Goal: Navigation & Orientation: Find specific page/section

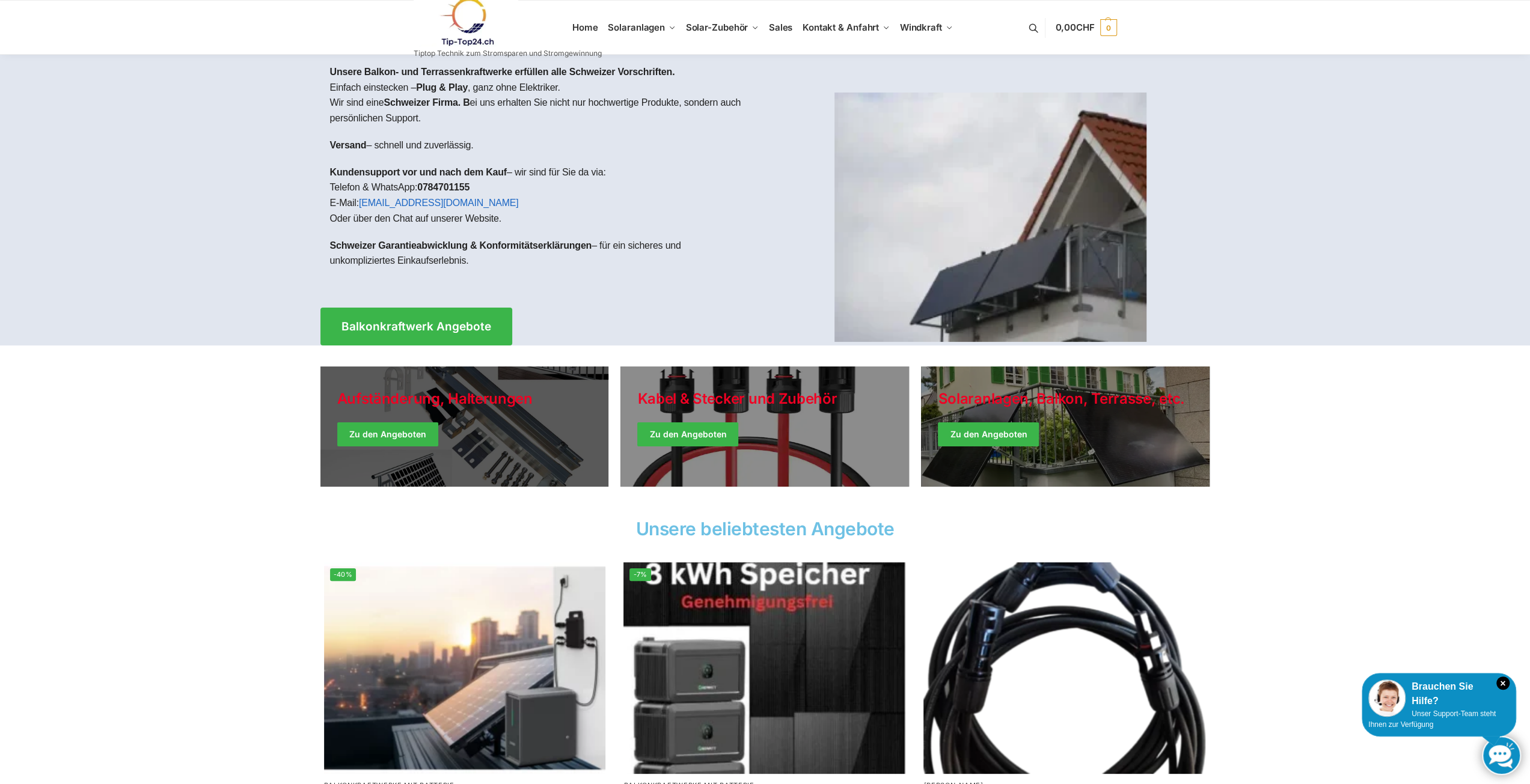
click at [414, 435] on link "Holiday Style" at bounding box center [464, 426] width 288 height 120
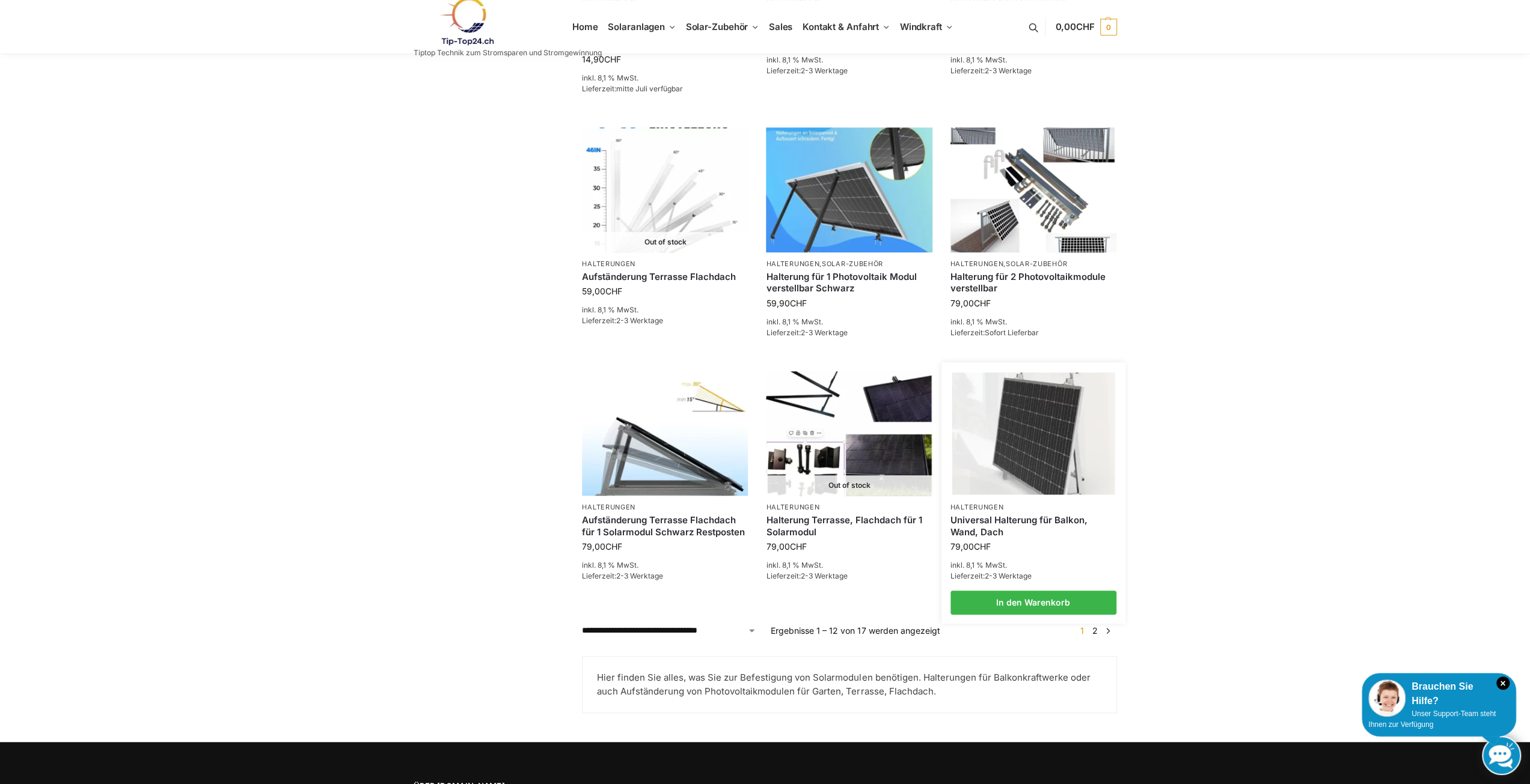
scroll to position [781, 0]
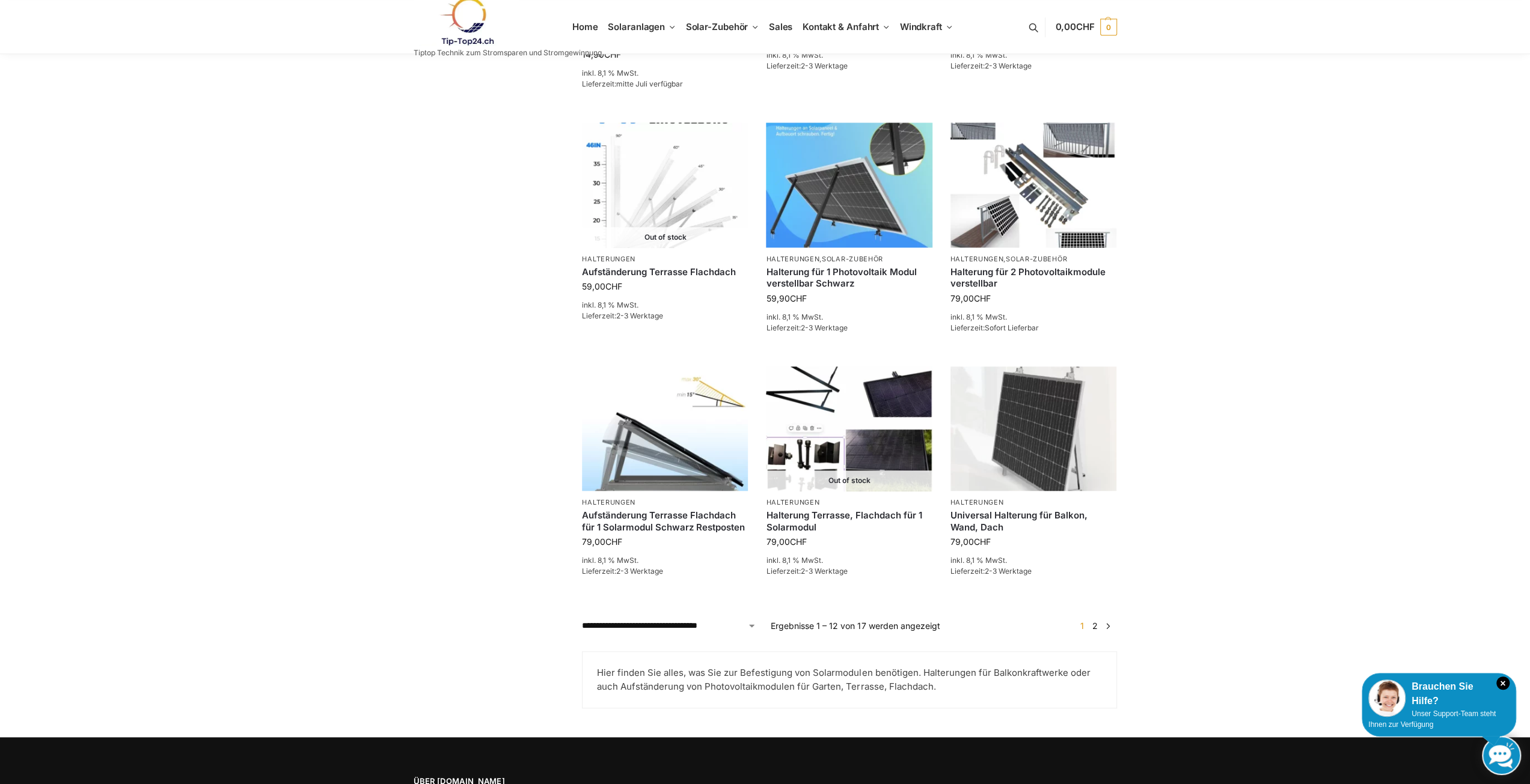
click at [1107, 625] on link "→" at bounding box center [1107, 626] width 9 height 13
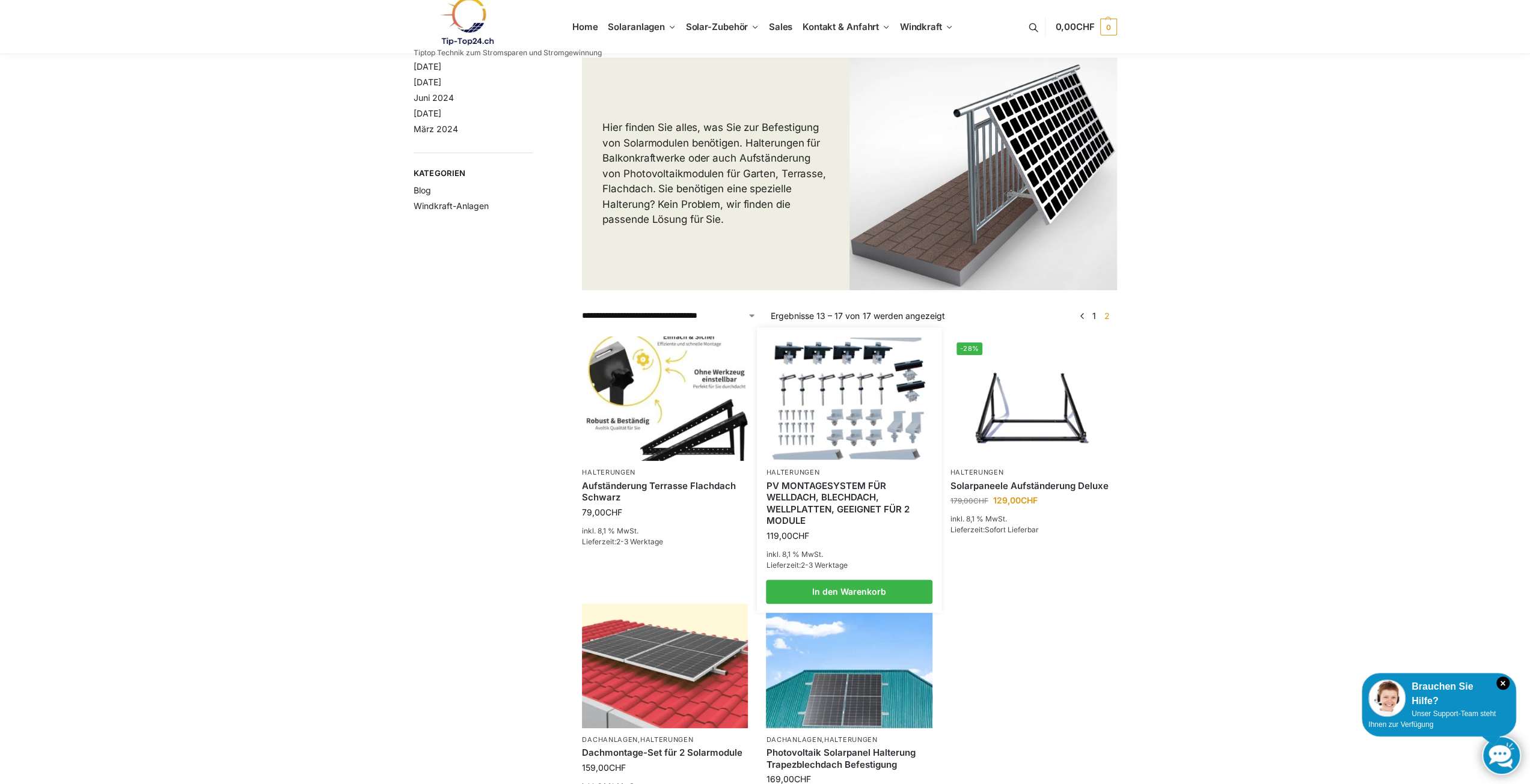
scroll to position [180, 0]
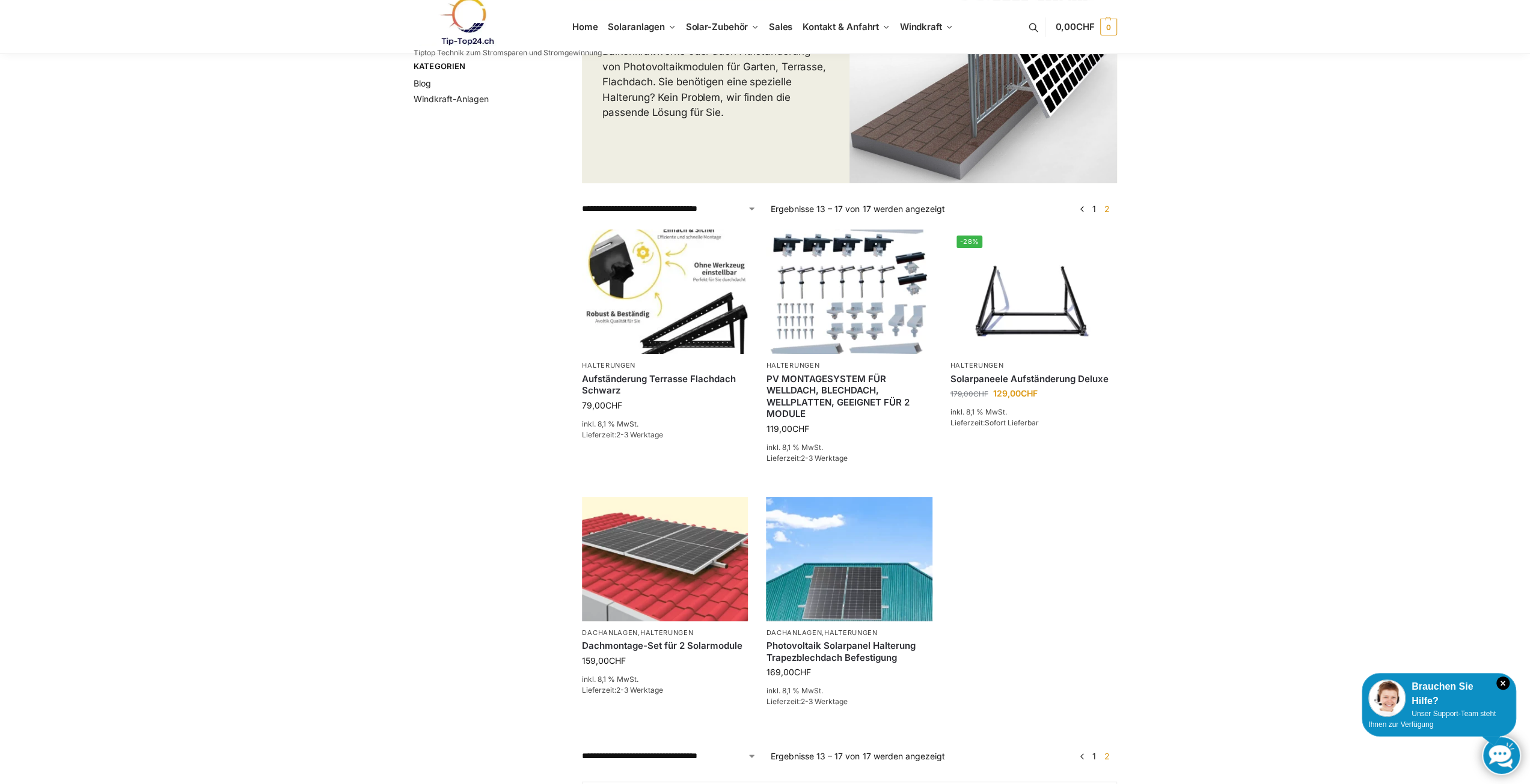
click at [1078, 759] on link "←" at bounding box center [1081, 757] width 9 height 13
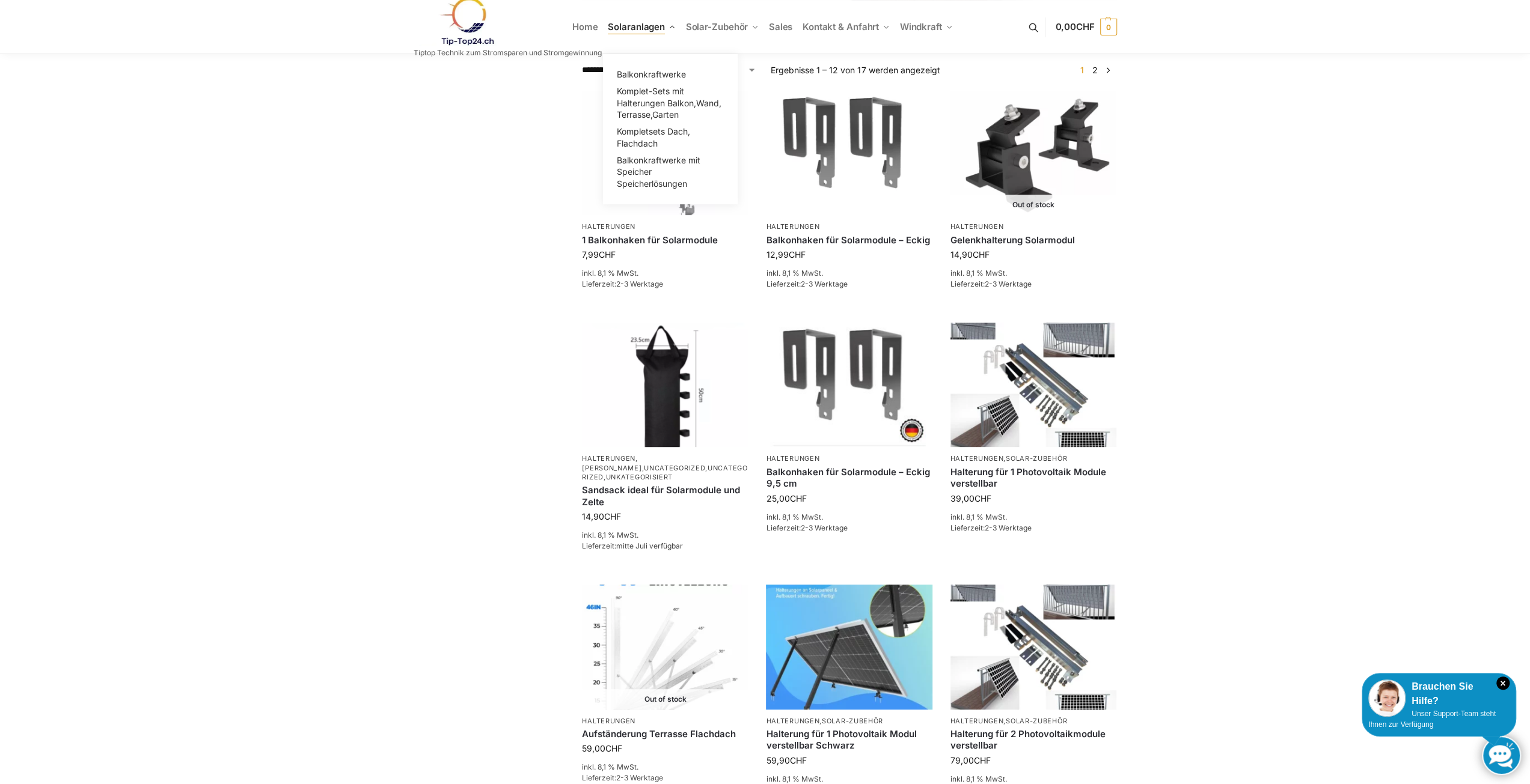
scroll to position [300, 0]
